Goal: Information Seeking & Learning: Learn about a topic

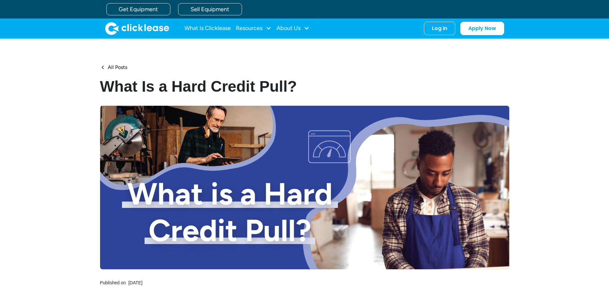
click at [66, 111] on div "All Posts What Is a Hard Credit Pull? Published on [DATE]" at bounding box center [304, 175] width 609 height 273
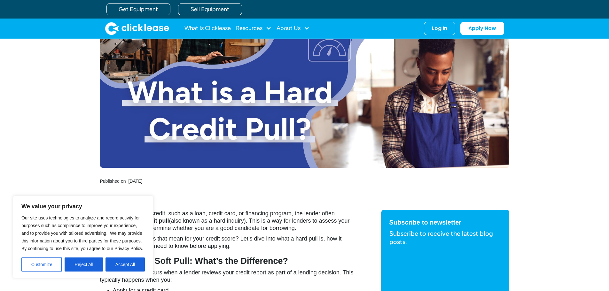
scroll to position [128, 0]
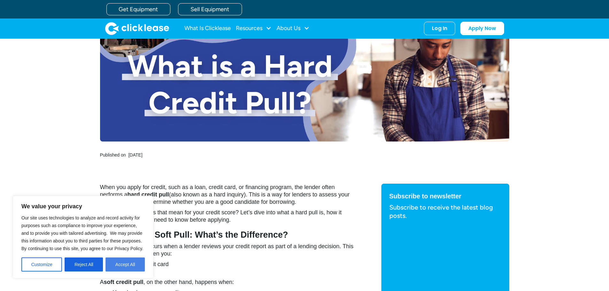
click at [127, 264] on button "Accept All" at bounding box center [125, 265] width 39 height 14
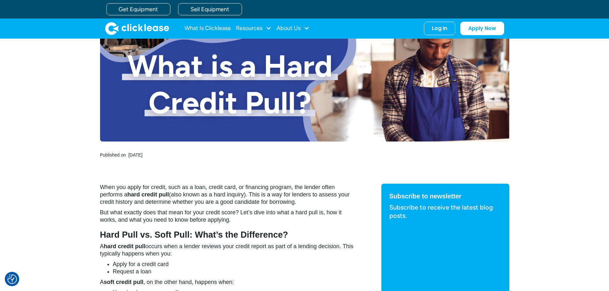
drag, startPoint x: 74, startPoint y: 165, endPoint x: 62, endPoint y: 161, distance: 12.7
click at [62, 160] on div "All Posts What Is a Hard Credit Pull? Published on [DATE]" at bounding box center [304, 47] width 609 height 273
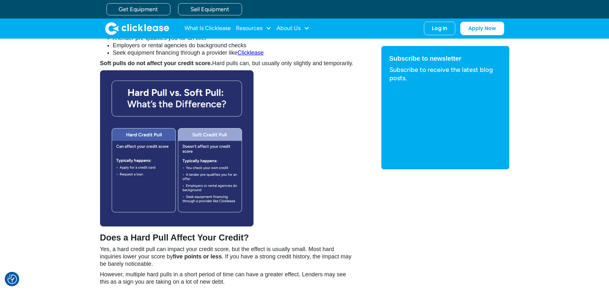
scroll to position [448, 0]
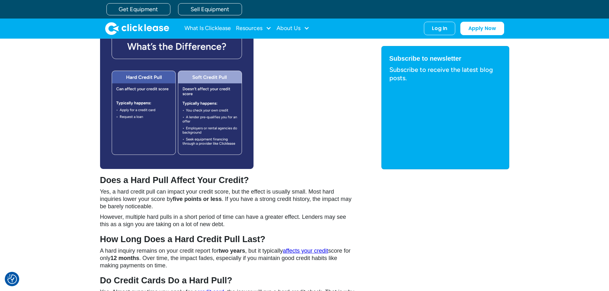
drag, startPoint x: 85, startPoint y: 125, endPoint x: 72, endPoint y: 118, distance: 14.9
click at [72, 118] on div "When you apply for credit, such as a loan, credit card, or financing program, t…" at bounding box center [304, 245] width 609 height 762
drag, startPoint x: 97, startPoint y: 120, endPoint x: 90, endPoint y: 113, distance: 10.6
click at [90, 113] on div "When you apply for credit, such as a loan, credit card, or financing program, t…" at bounding box center [304, 245] width 609 height 762
drag, startPoint x: 86, startPoint y: 121, endPoint x: 76, endPoint y: 117, distance: 10.6
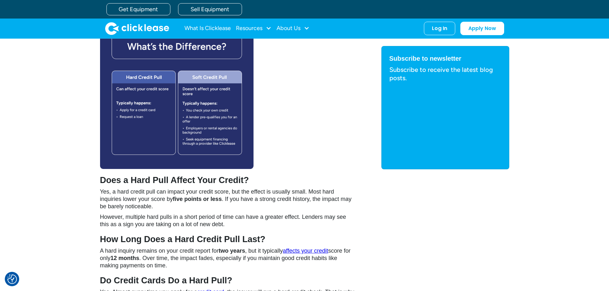
click at [76, 117] on div "When you apply for credit, such as a loan, credit card, or financing program, t…" at bounding box center [304, 245] width 609 height 762
drag, startPoint x: 78, startPoint y: 129, endPoint x: 69, endPoint y: 124, distance: 10.0
click at [69, 124] on div "When you apply for credit, such as a loan, credit card, or financing program, t…" at bounding box center [304, 245] width 609 height 762
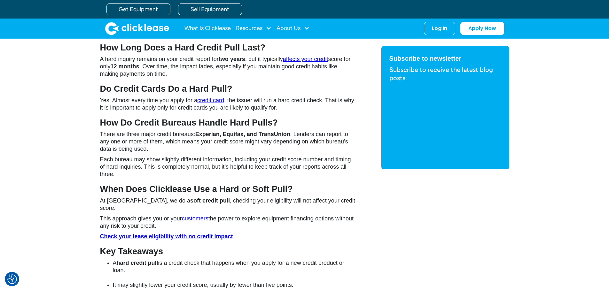
scroll to position [768, 0]
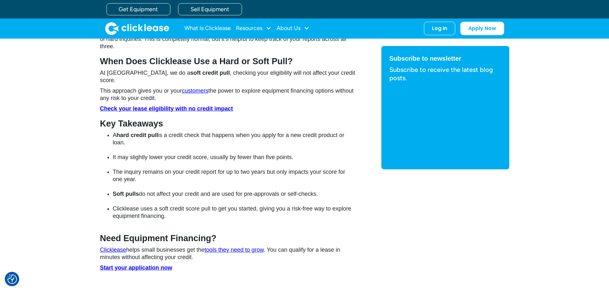
drag, startPoint x: 72, startPoint y: 123, endPoint x: 62, endPoint y: 115, distance: 12.5
drag, startPoint x: 74, startPoint y: 123, endPoint x: 62, endPoint y: 119, distance: 12.7
drag, startPoint x: 77, startPoint y: 124, endPoint x: 68, endPoint y: 118, distance: 11.2
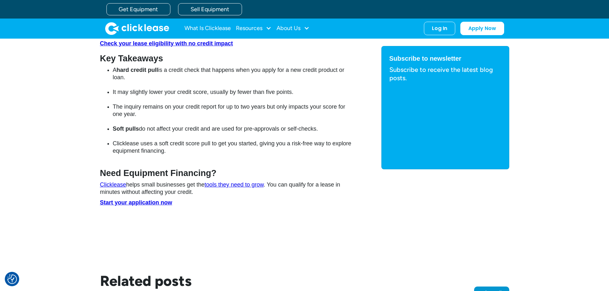
scroll to position [896, 0]
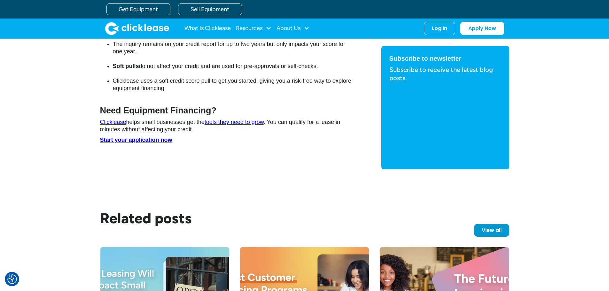
click at [114, 119] on link "Clicklease" at bounding box center [113, 122] width 26 height 6
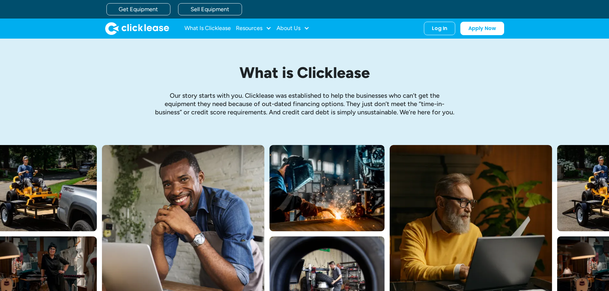
drag, startPoint x: 171, startPoint y: 95, endPoint x: 132, endPoint y: 89, distance: 38.6
click at [132, 89] on div "What is Clicklease Our story starts with you. Clicklease was established to hel…" at bounding box center [305, 92] width 410 height 107
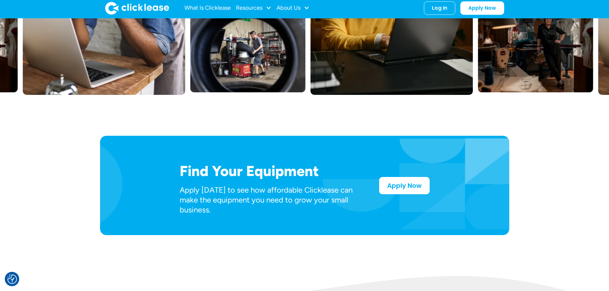
scroll to position [256, 0]
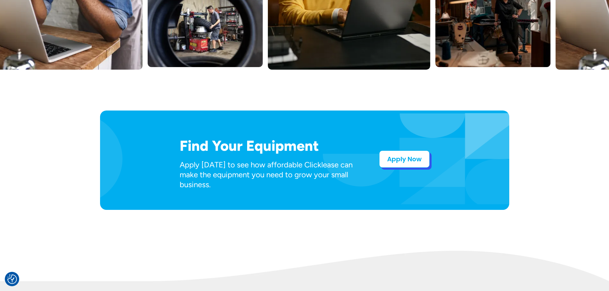
click at [414, 162] on link "Apply Now" at bounding box center [404, 159] width 51 height 17
